Goal: Find specific page/section: Find specific page/section

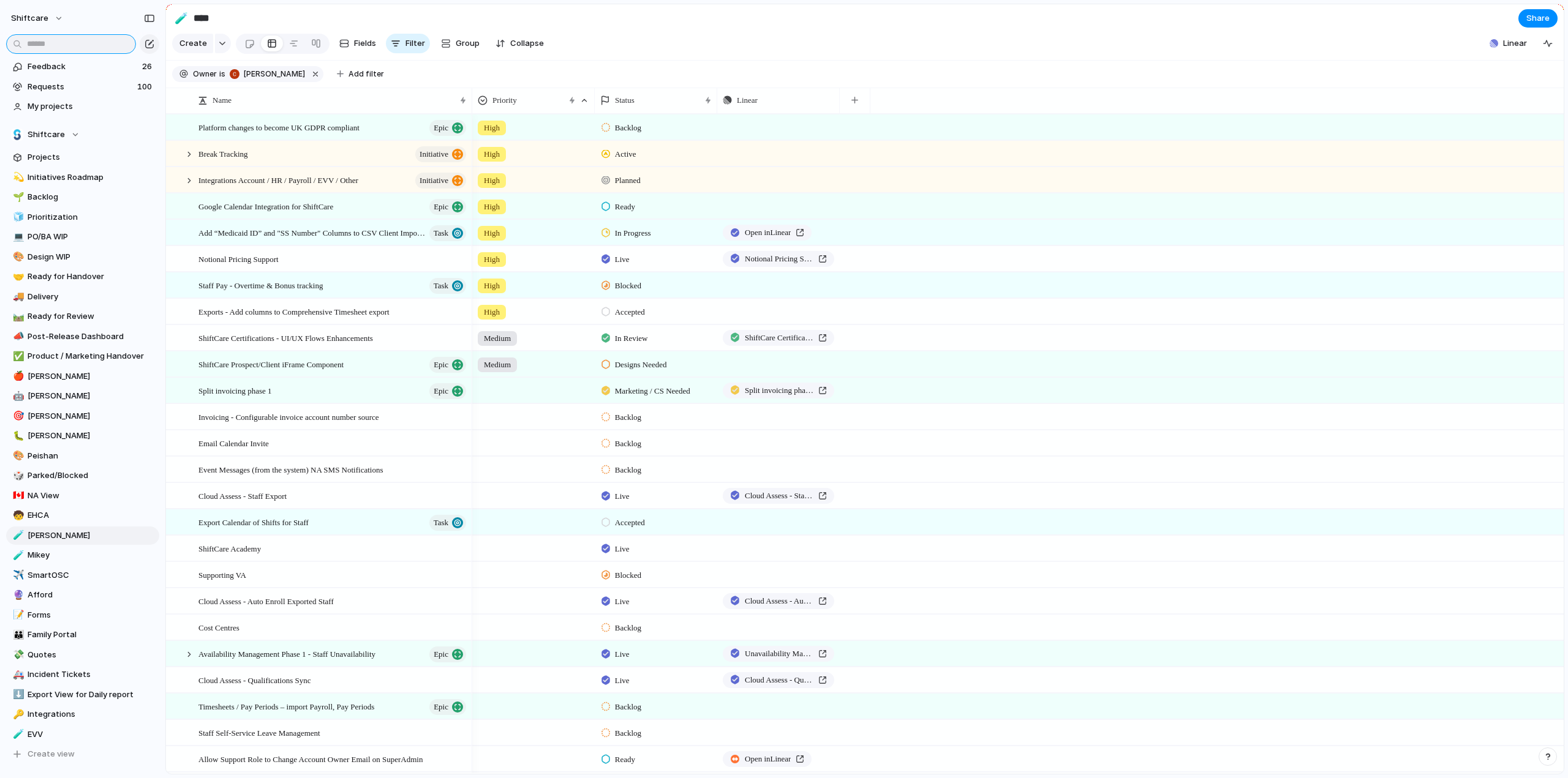
click at [41, 35] on input "text" at bounding box center [71, 44] width 130 height 19
click at [48, 43] on input "text" at bounding box center [71, 44] width 130 height 19
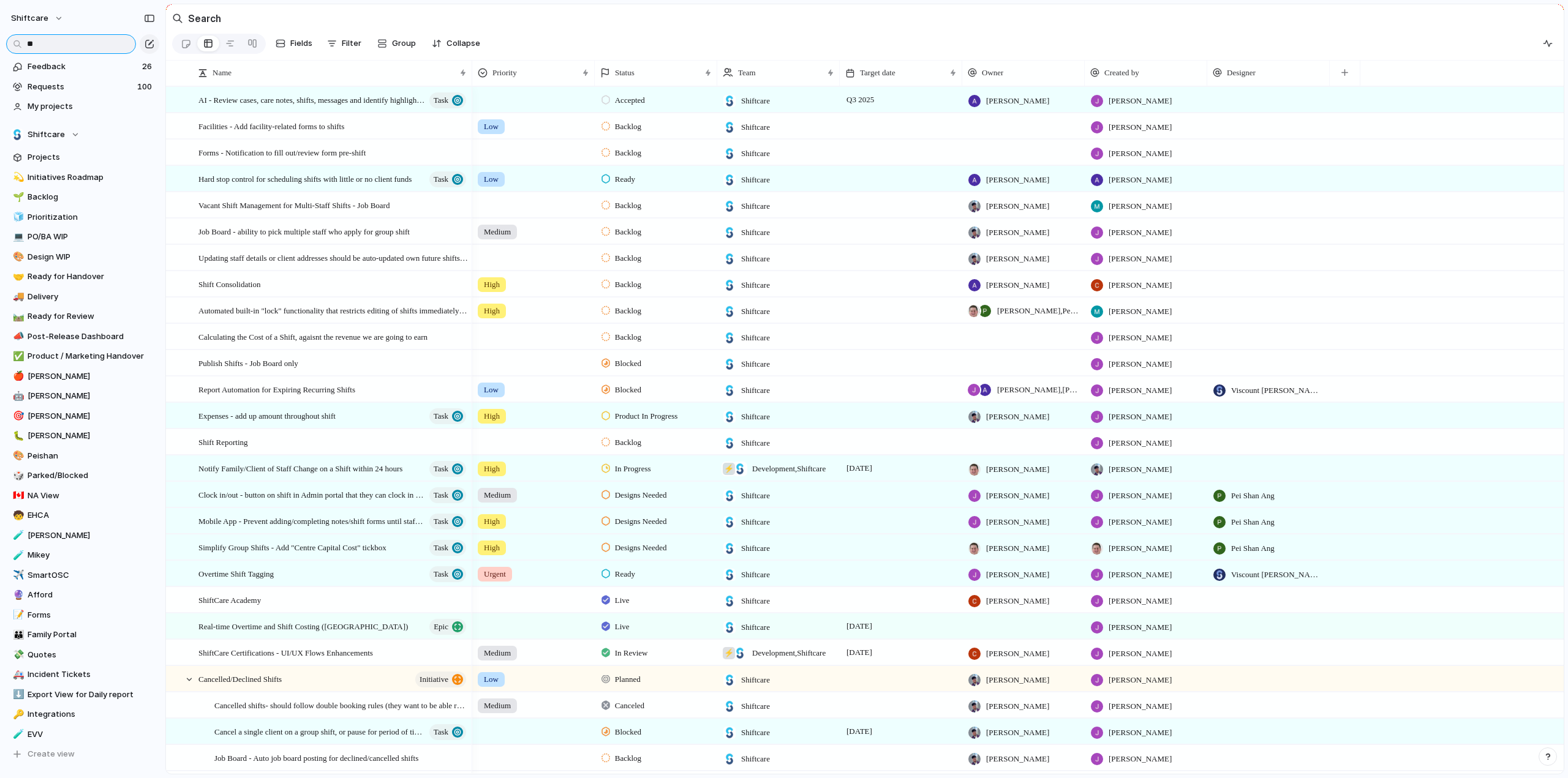
type input "*"
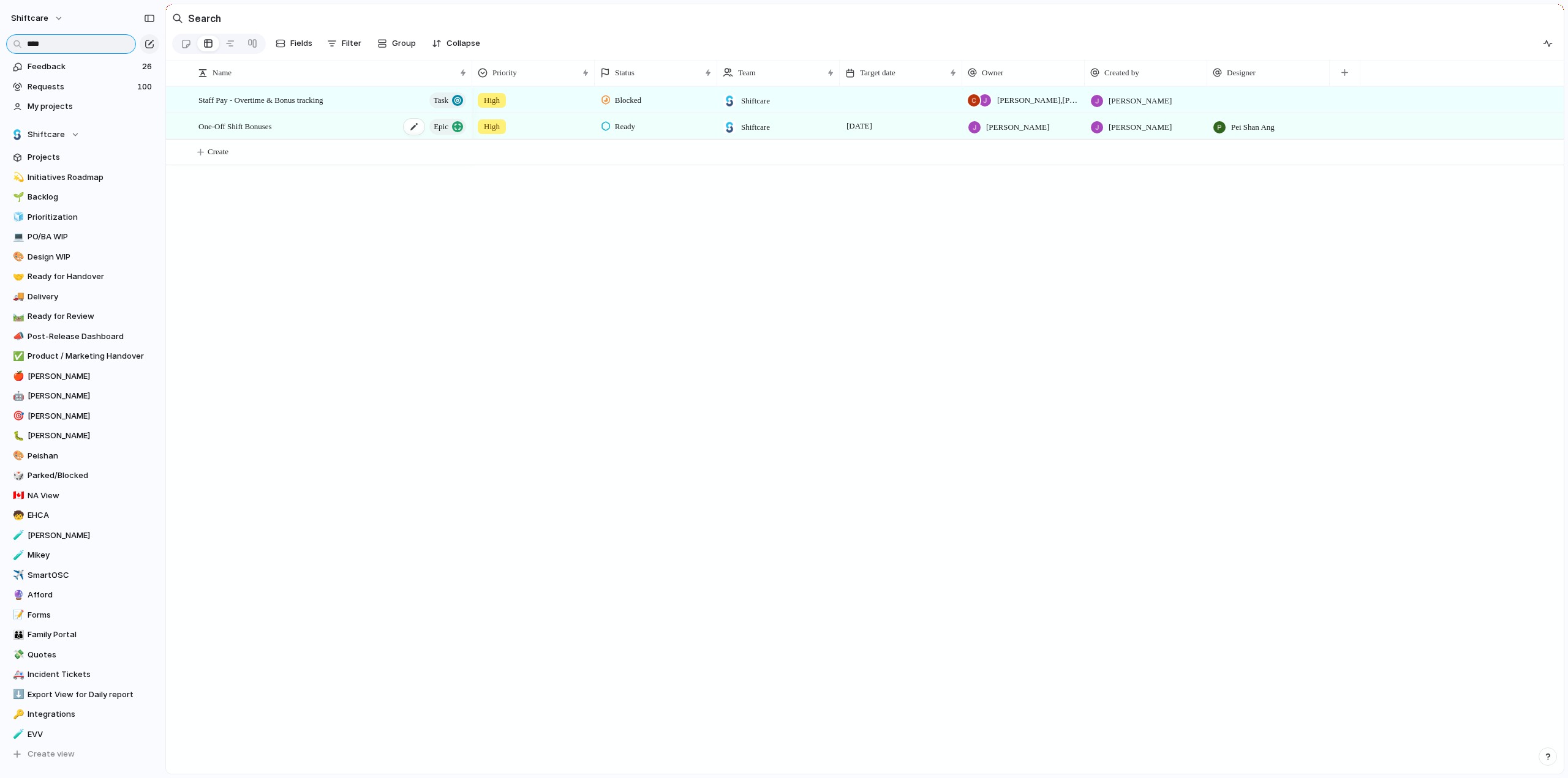
type input "****"
click at [259, 133] on span "One-Off Shift Bonuses" at bounding box center [235, 126] width 73 height 14
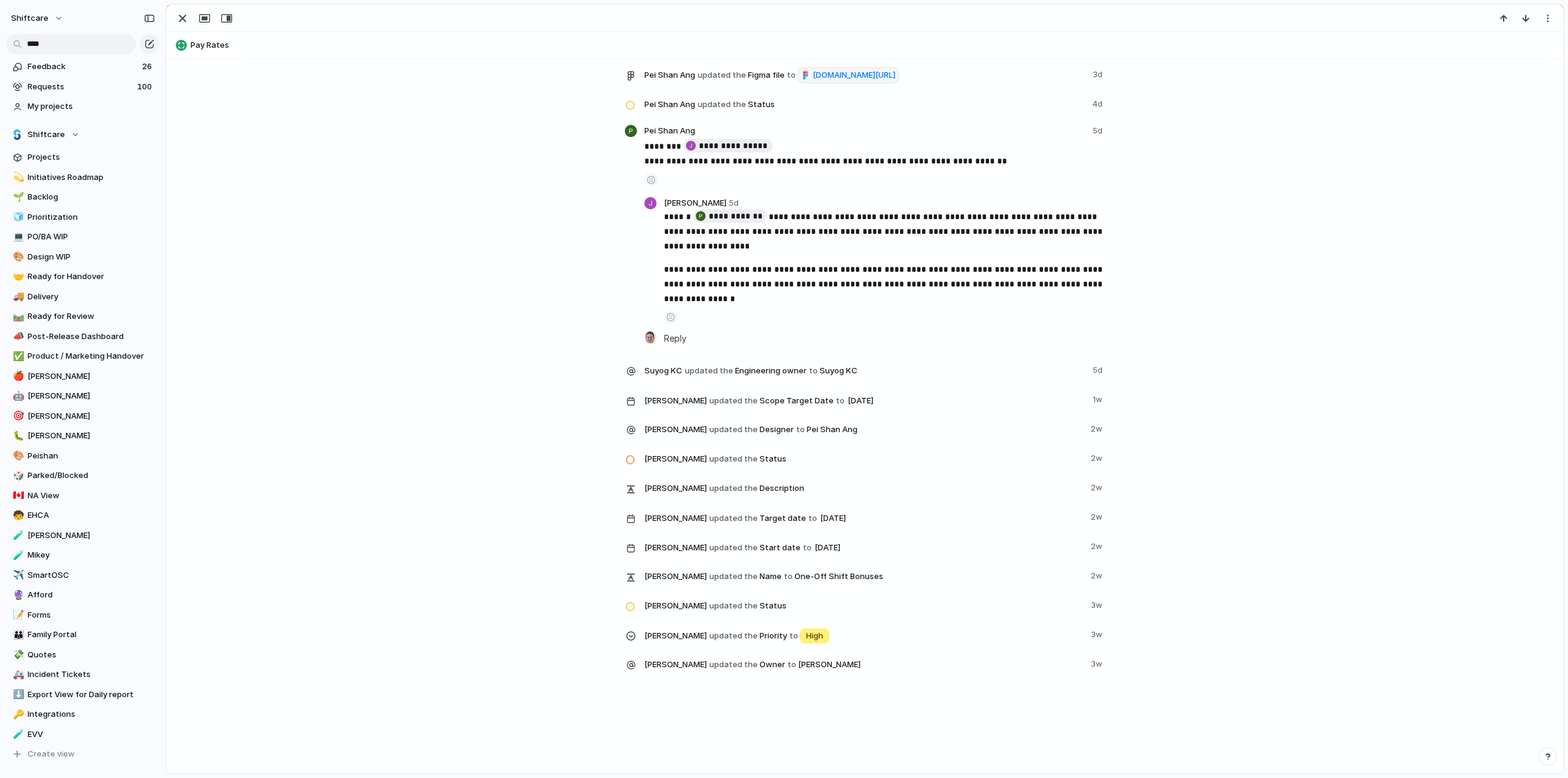
scroll to position [2752, 0]
